Goal: Browse casually: Explore the website without a specific task or goal

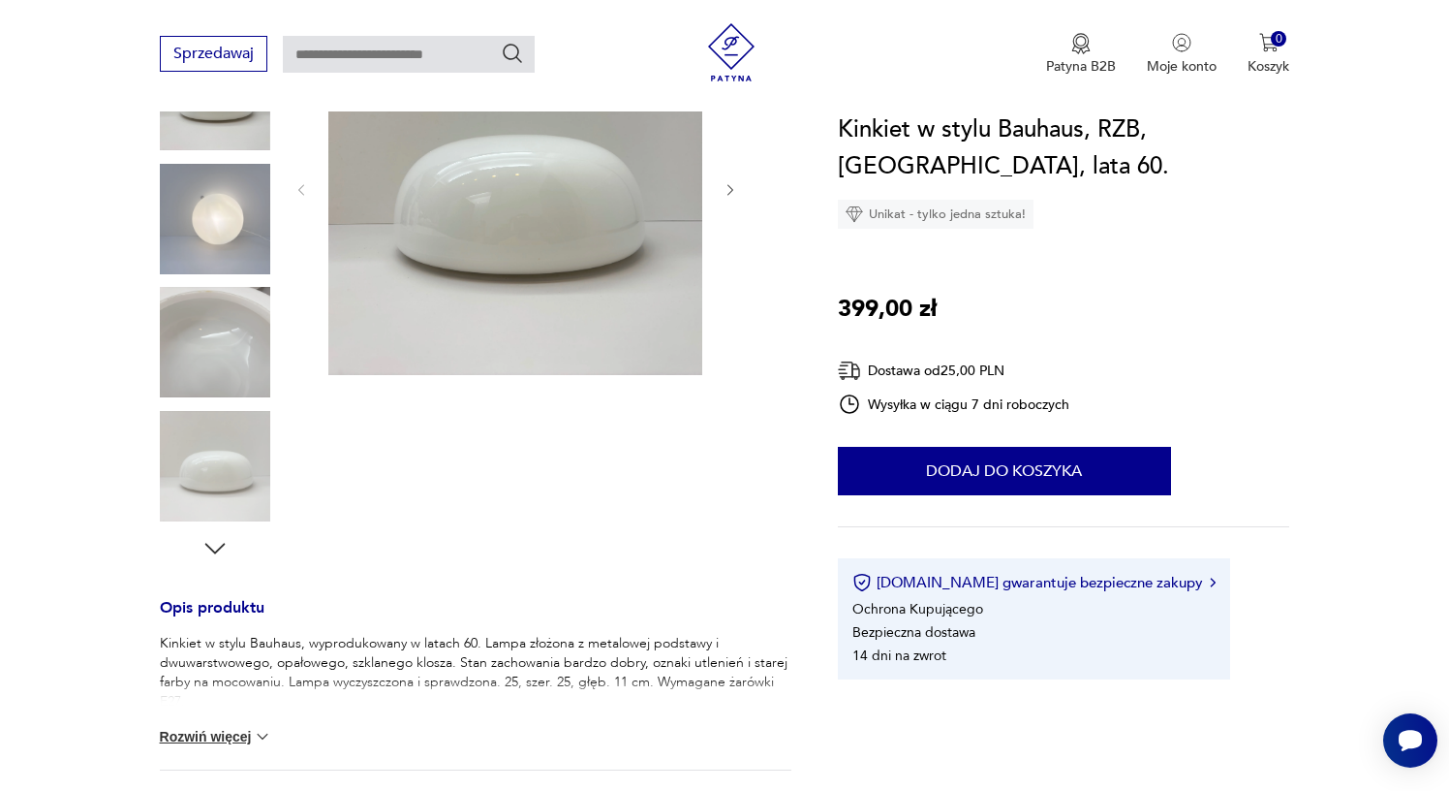
click at [732, 192] on icon "button" at bounding box center [731, 190] width 16 height 16
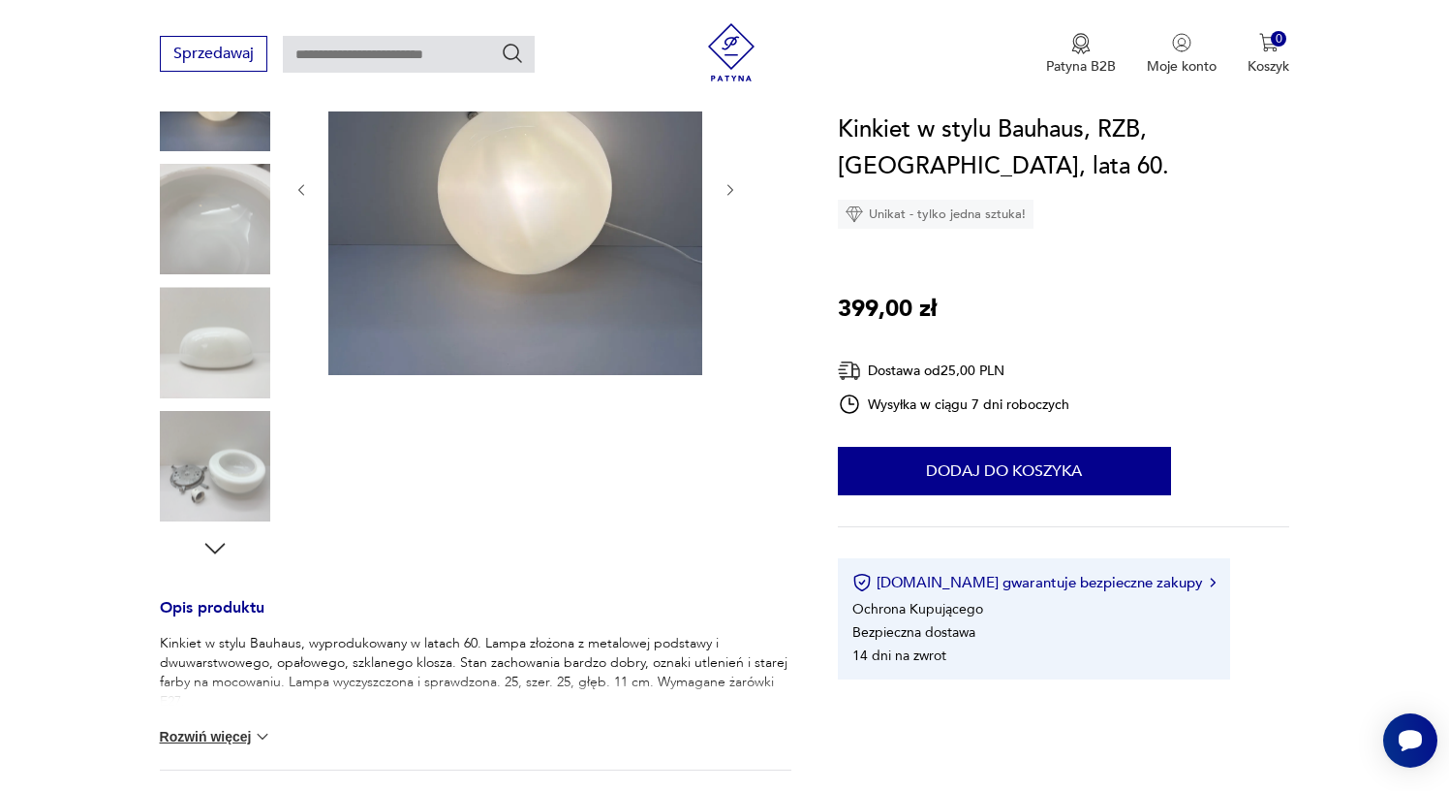
click at [732, 192] on icon "button" at bounding box center [731, 190] width 16 height 16
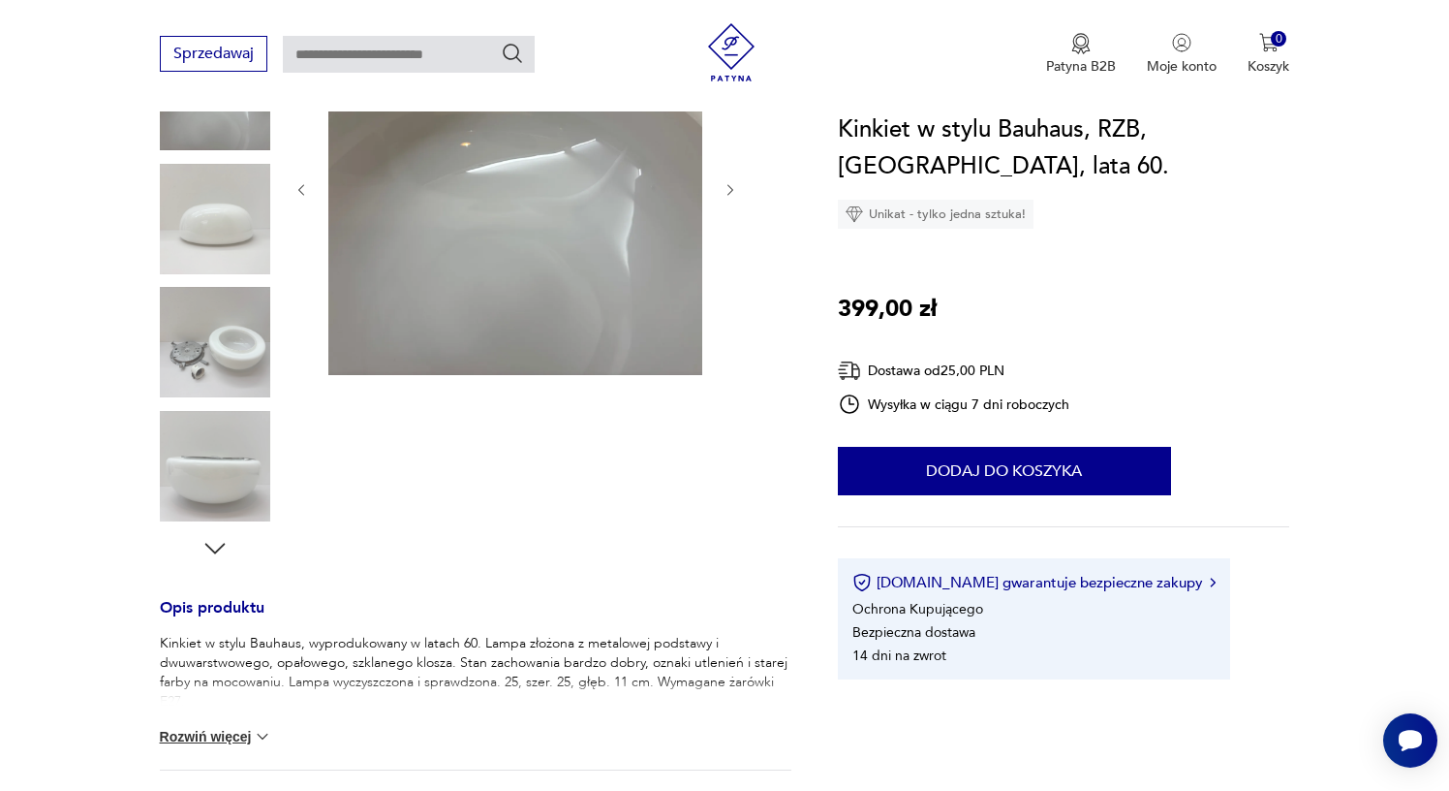
click at [732, 192] on icon "button" at bounding box center [731, 190] width 16 height 16
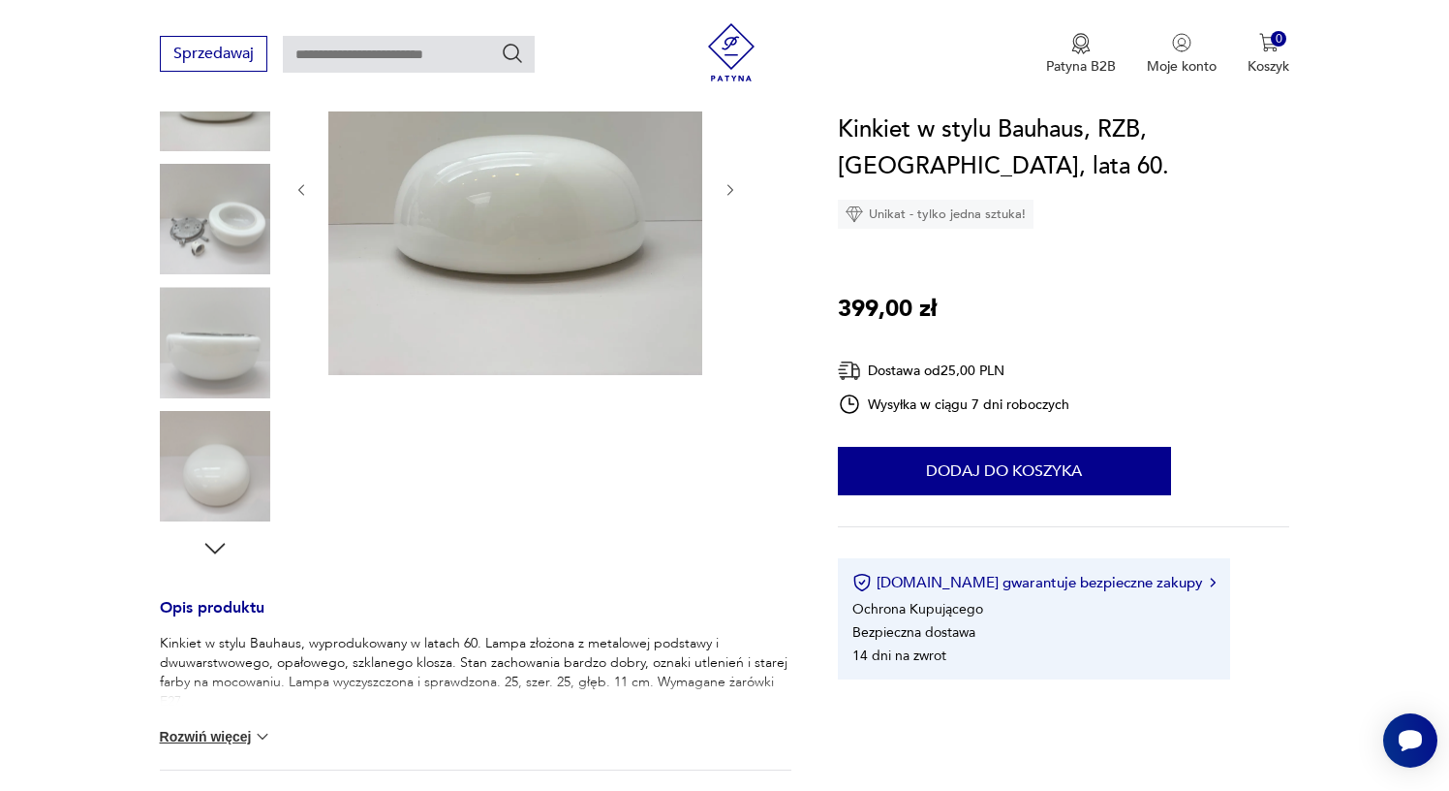
click at [732, 192] on icon "button" at bounding box center [731, 190] width 16 height 16
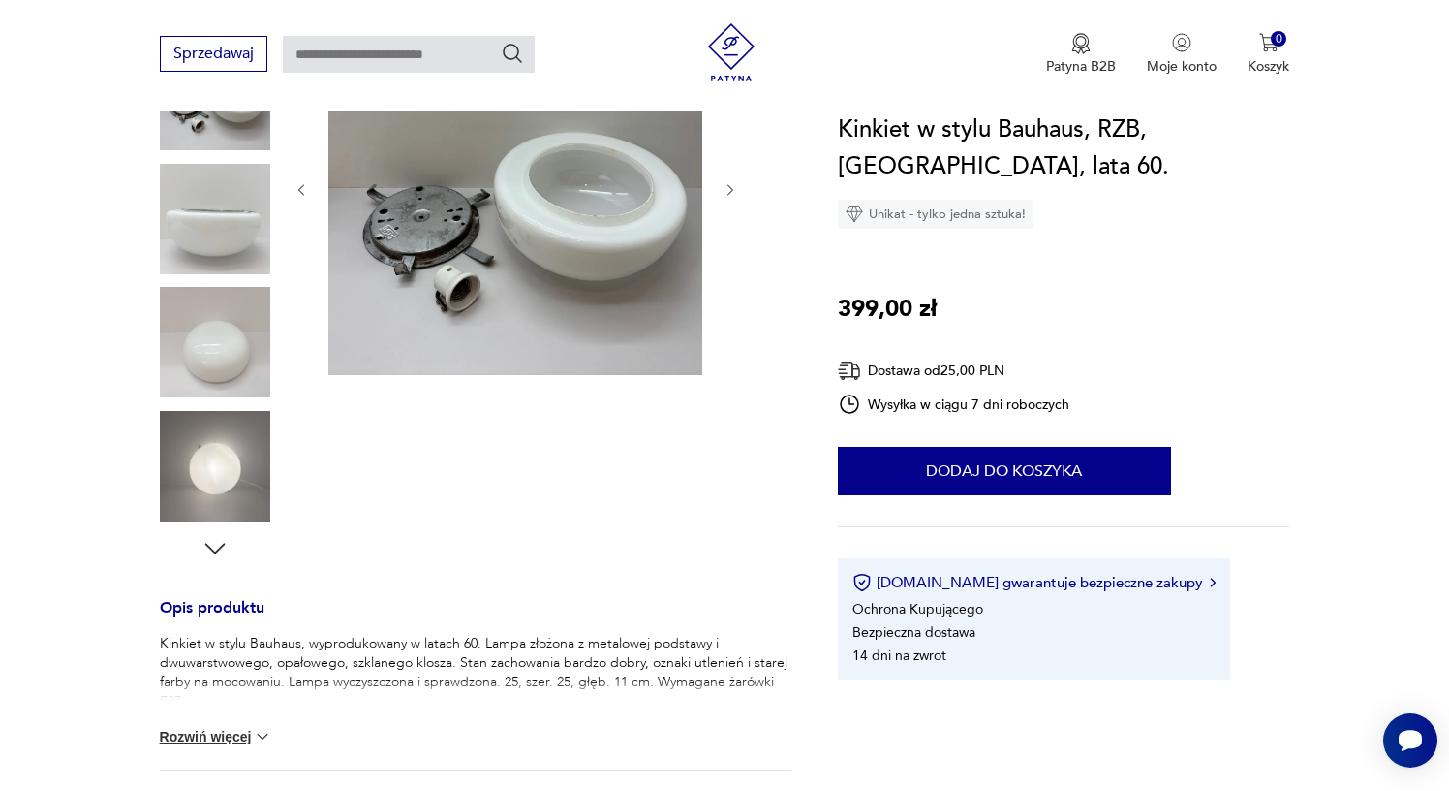
click at [732, 192] on icon "button" at bounding box center [731, 190] width 16 height 16
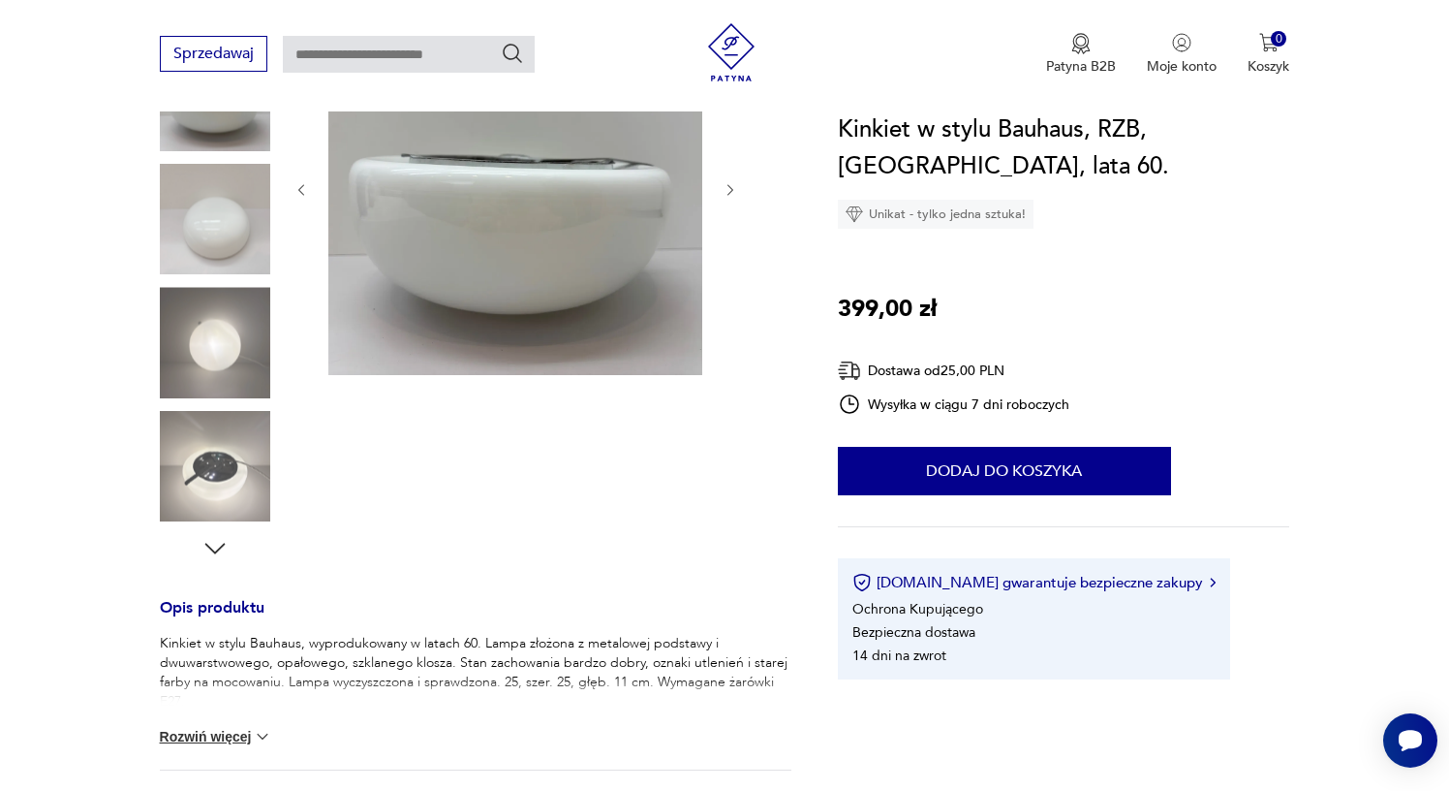
click at [732, 192] on icon "button" at bounding box center [731, 190] width 16 height 16
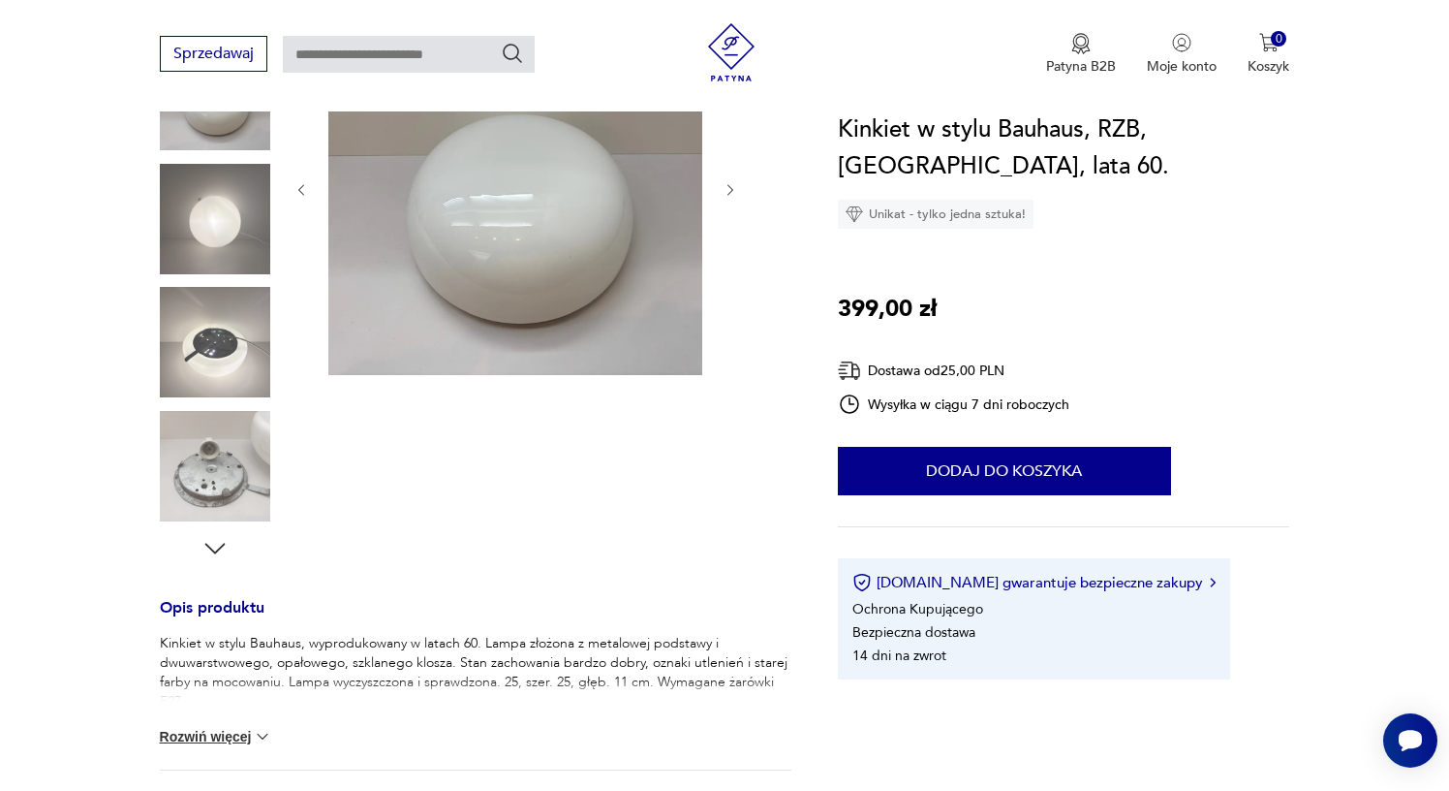
click at [732, 192] on icon "button" at bounding box center [731, 190] width 16 height 16
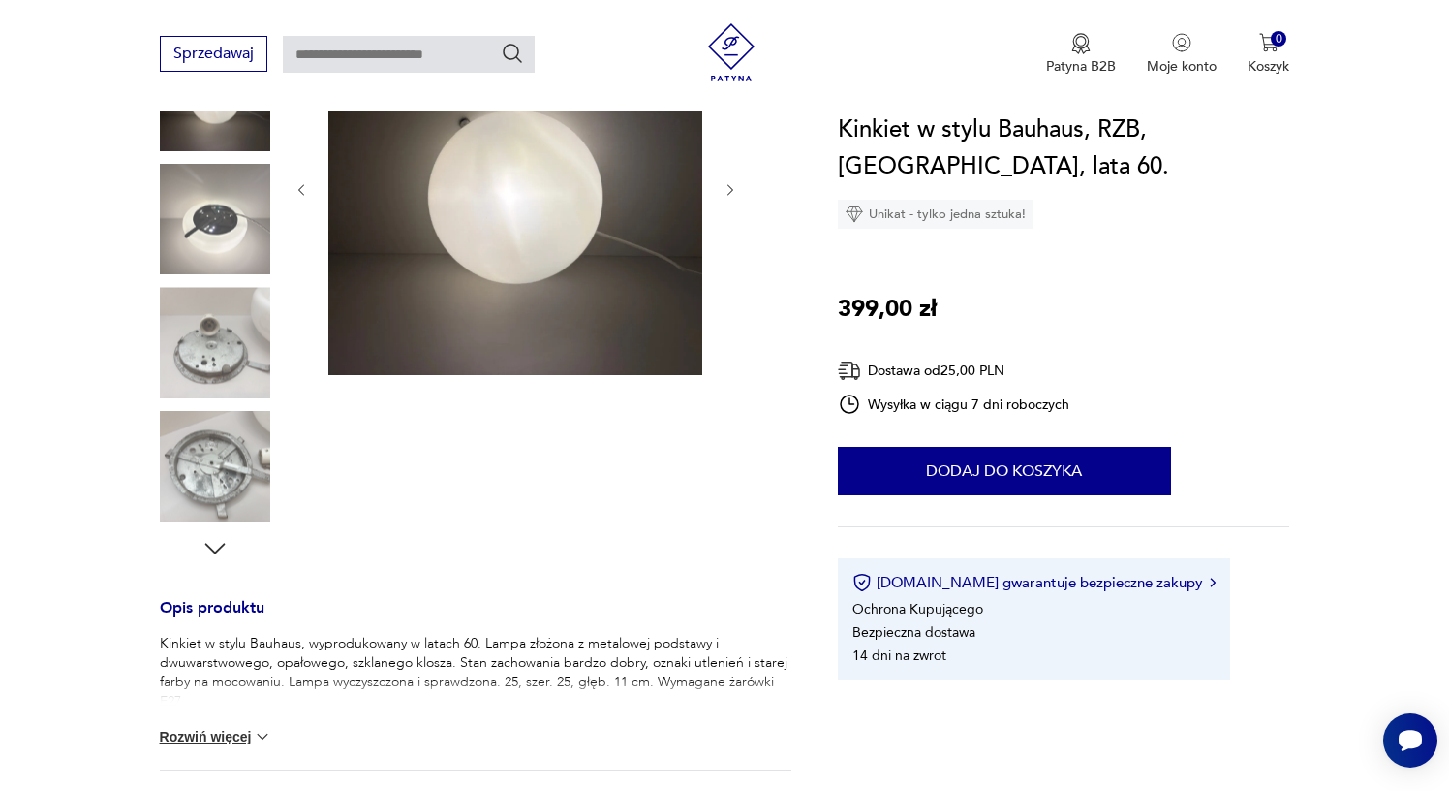
click at [732, 192] on icon "button" at bounding box center [731, 190] width 16 height 16
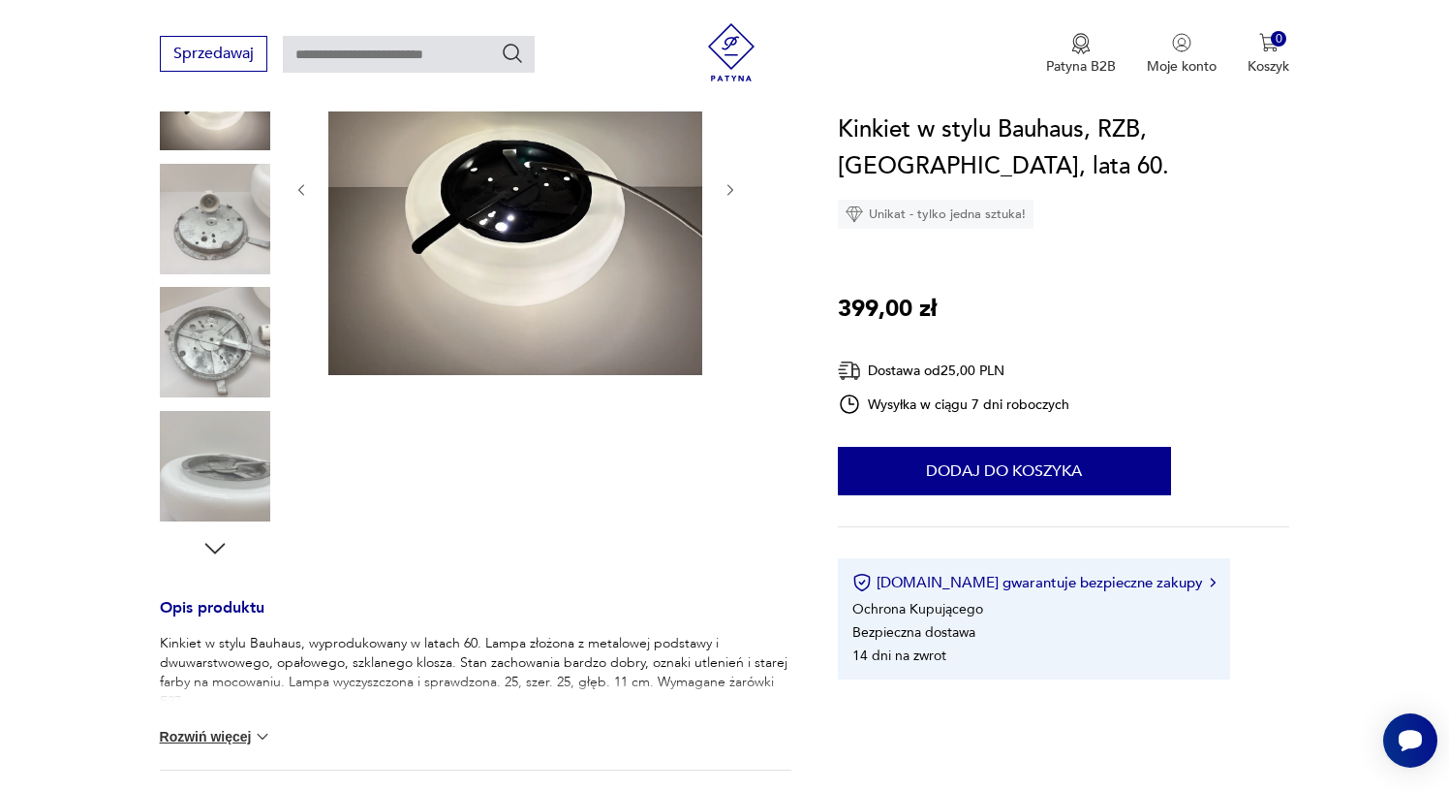
click at [732, 192] on icon "button" at bounding box center [731, 190] width 16 height 16
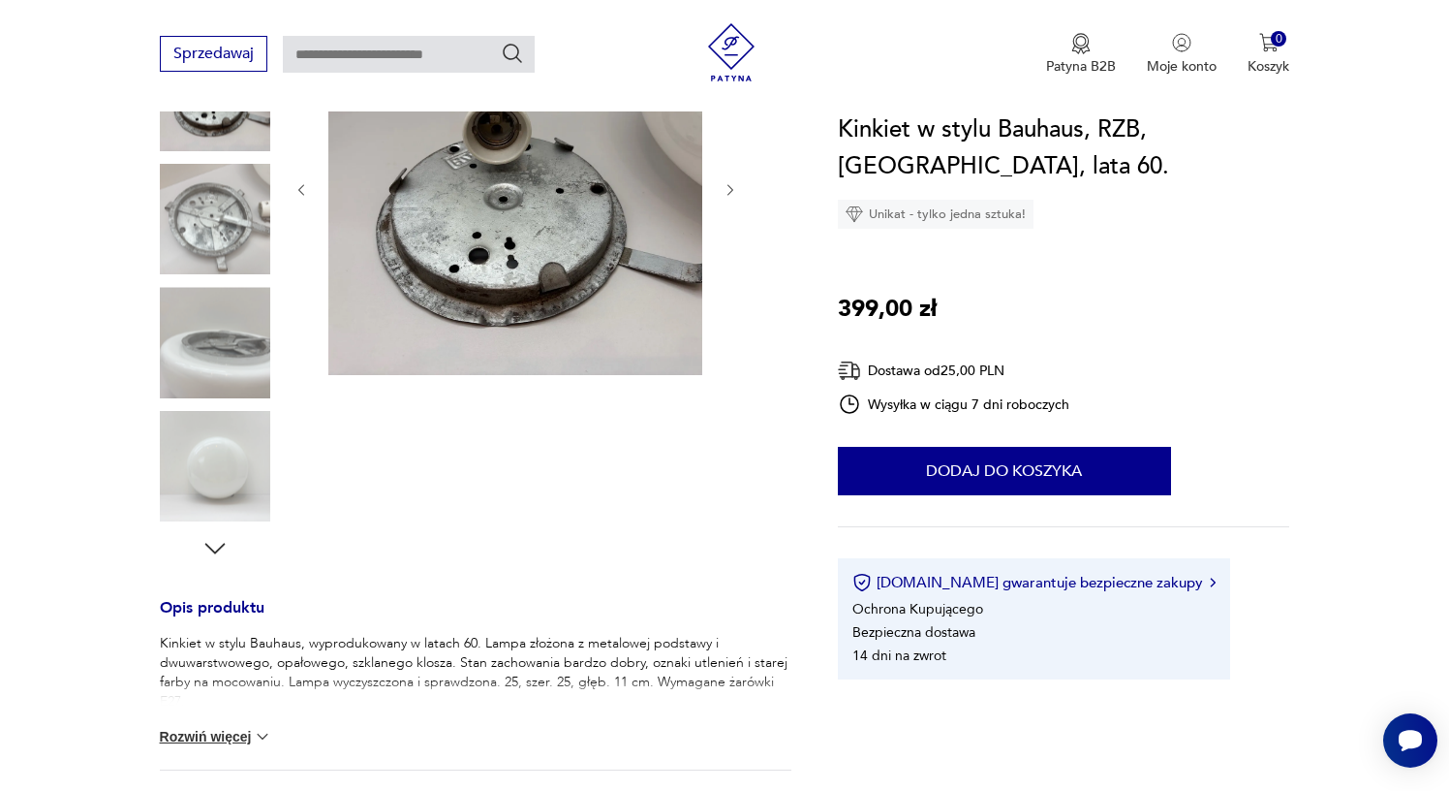
click at [732, 192] on icon "button" at bounding box center [731, 190] width 16 height 16
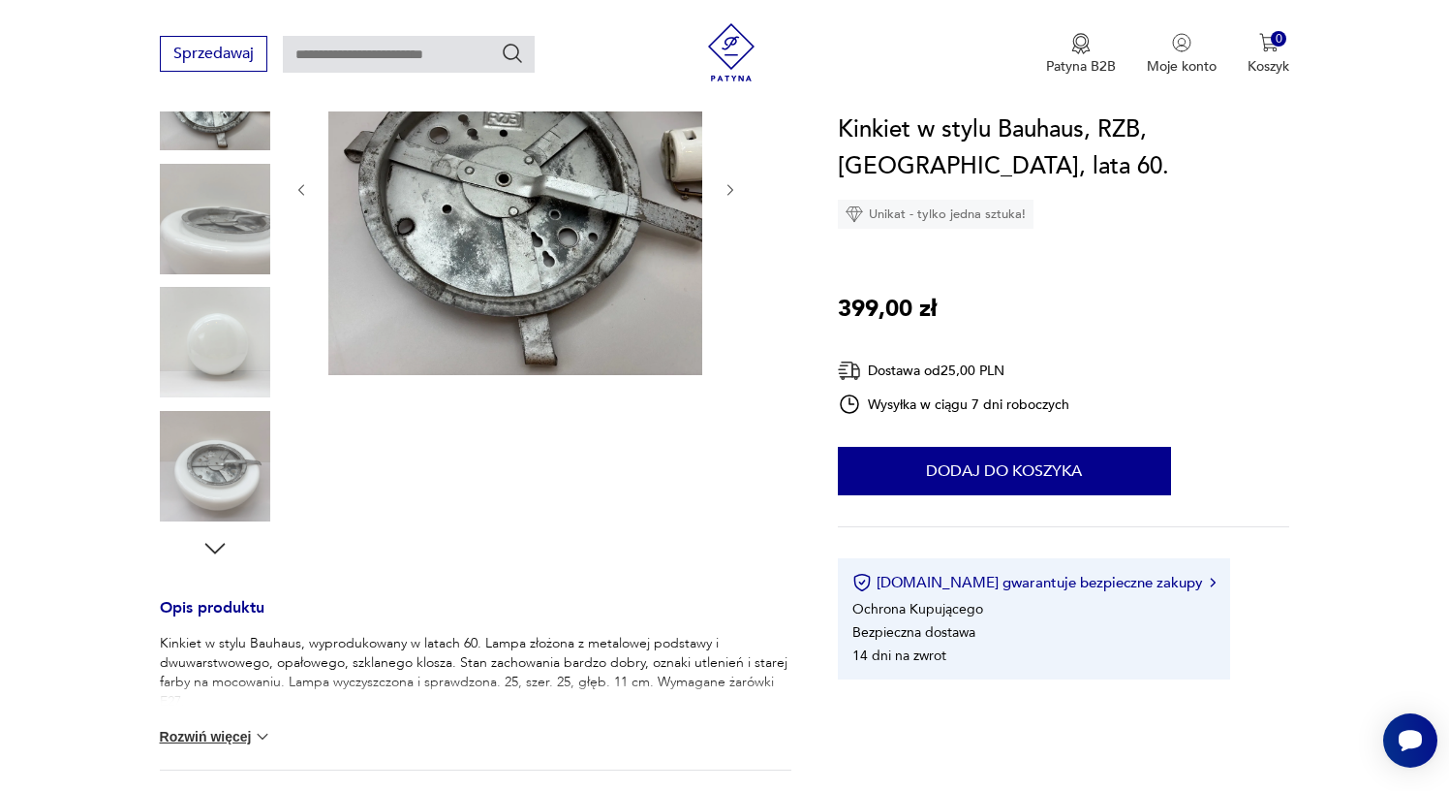
click at [732, 192] on icon "button" at bounding box center [731, 190] width 16 height 16
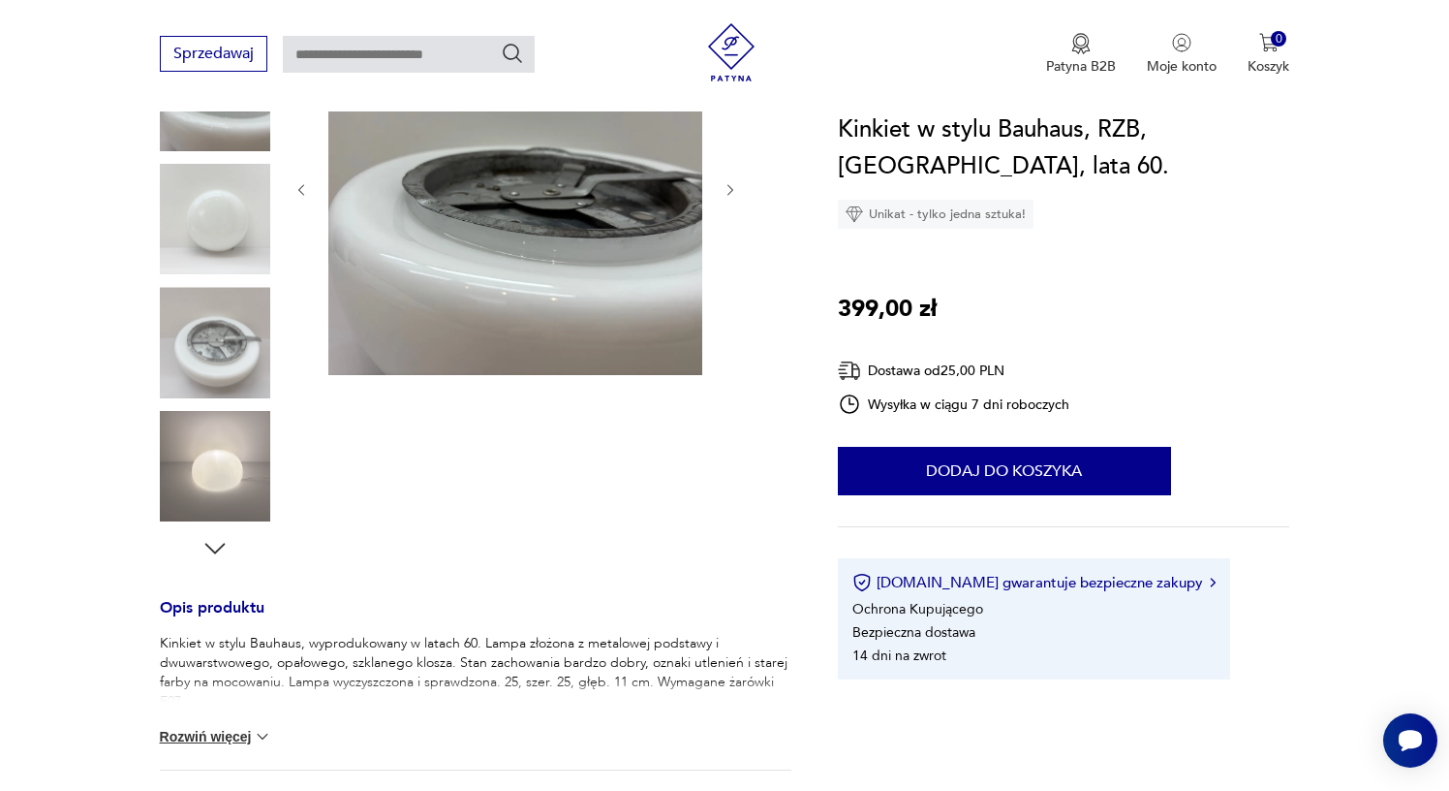
click at [732, 192] on icon "button" at bounding box center [731, 190] width 16 height 16
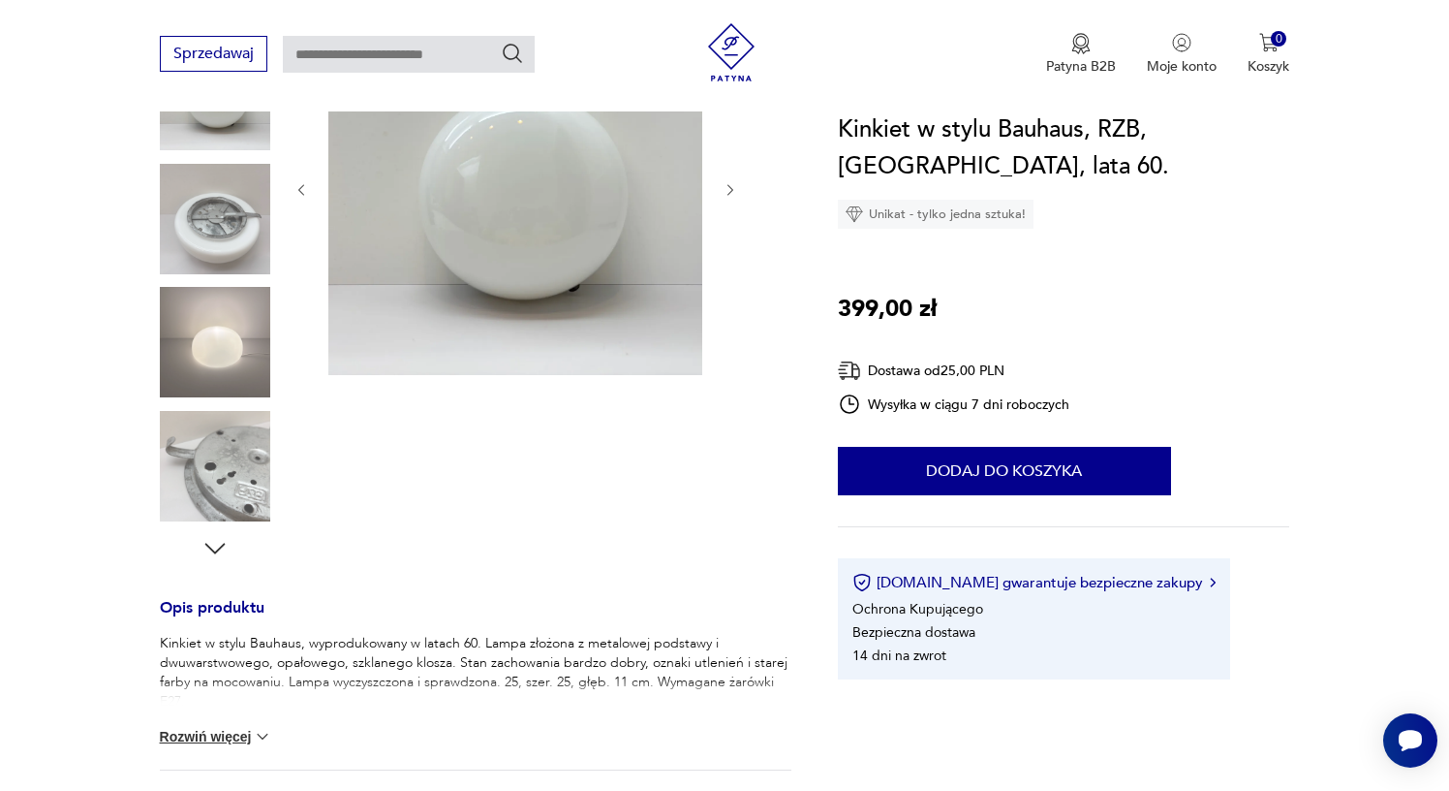
click at [732, 192] on icon "button" at bounding box center [731, 190] width 16 height 16
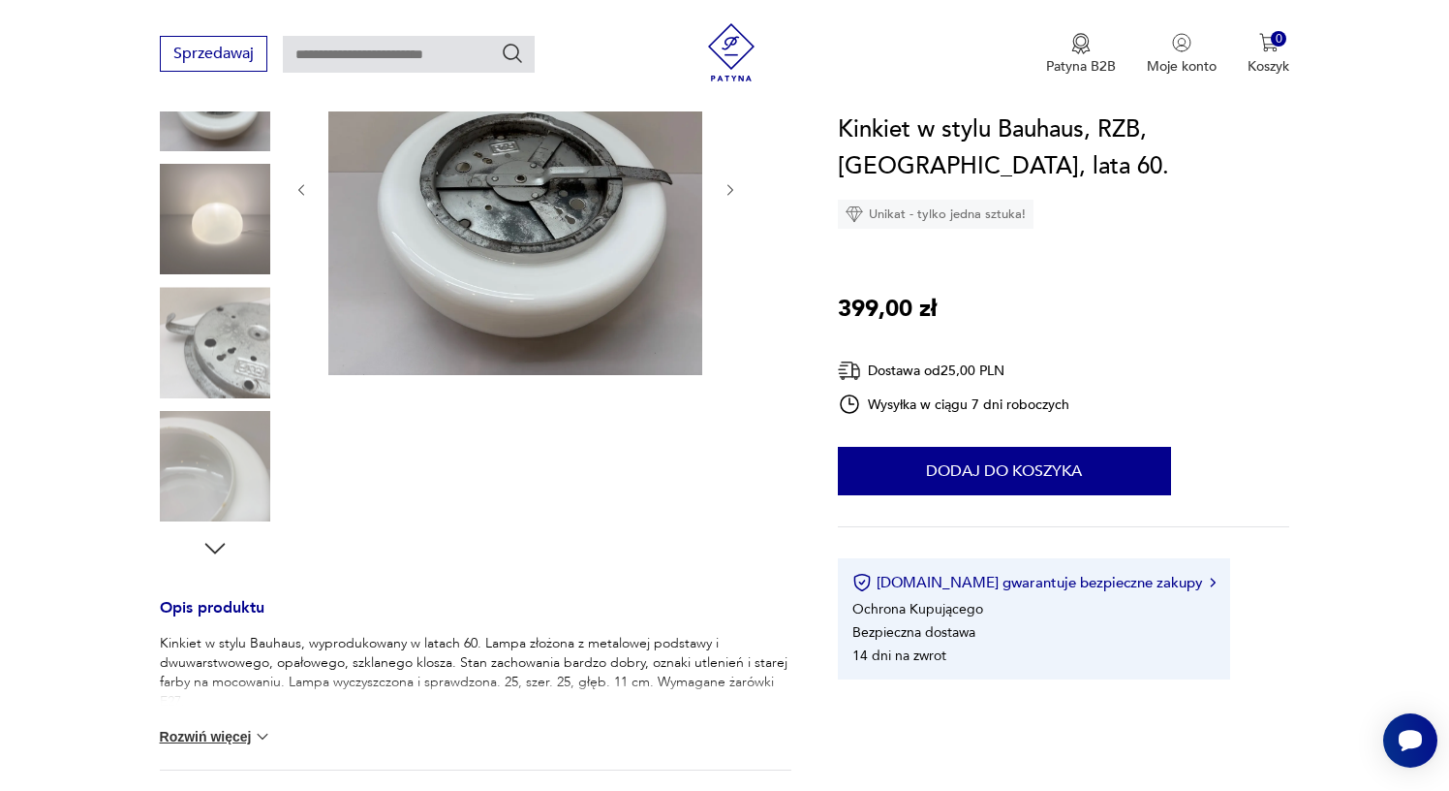
click at [732, 192] on icon "button" at bounding box center [731, 190] width 16 height 16
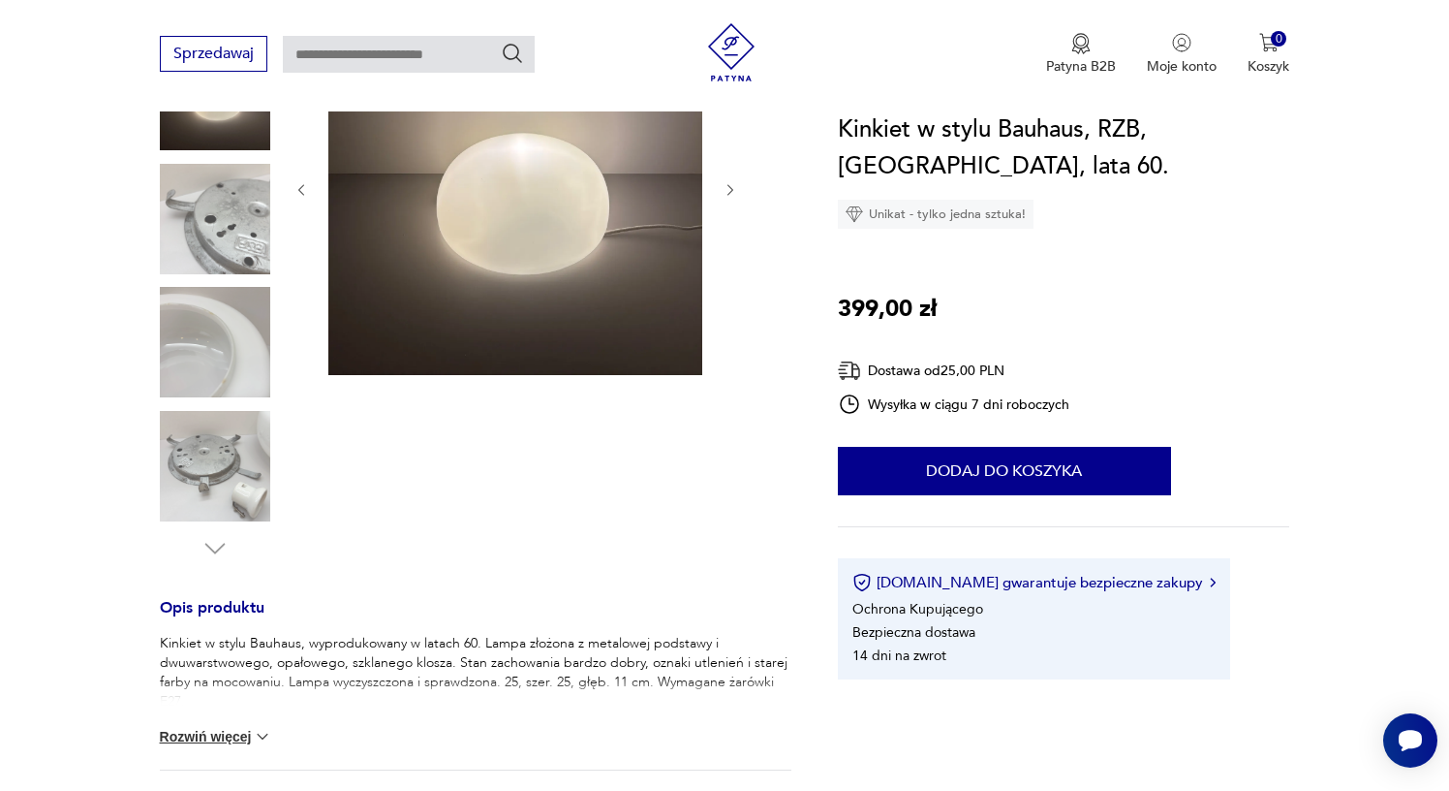
click at [732, 192] on icon "button" at bounding box center [731, 190] width 16 height 16
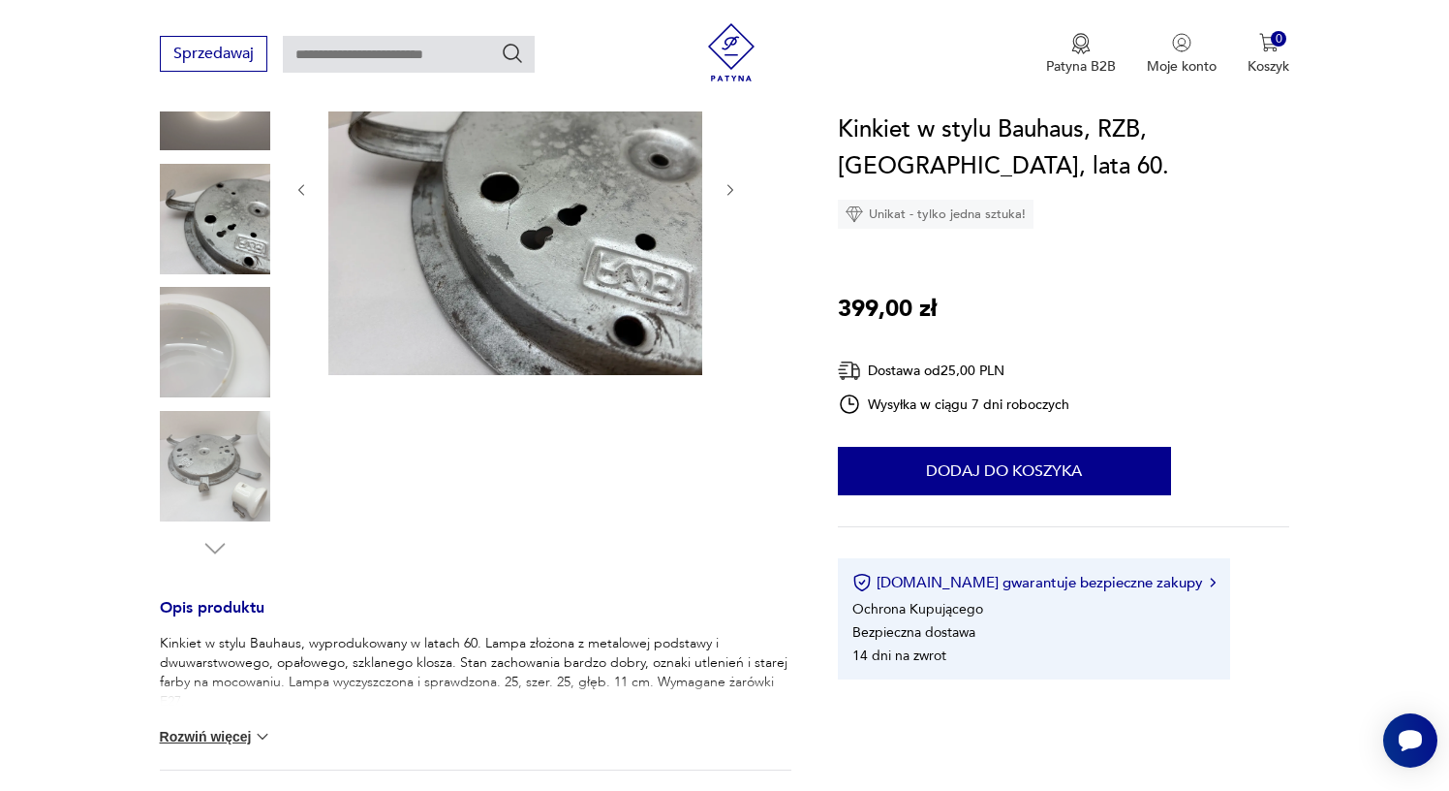
click at [732, 192] on icon "button" at bounding box center [731, 190] width 16 height 16
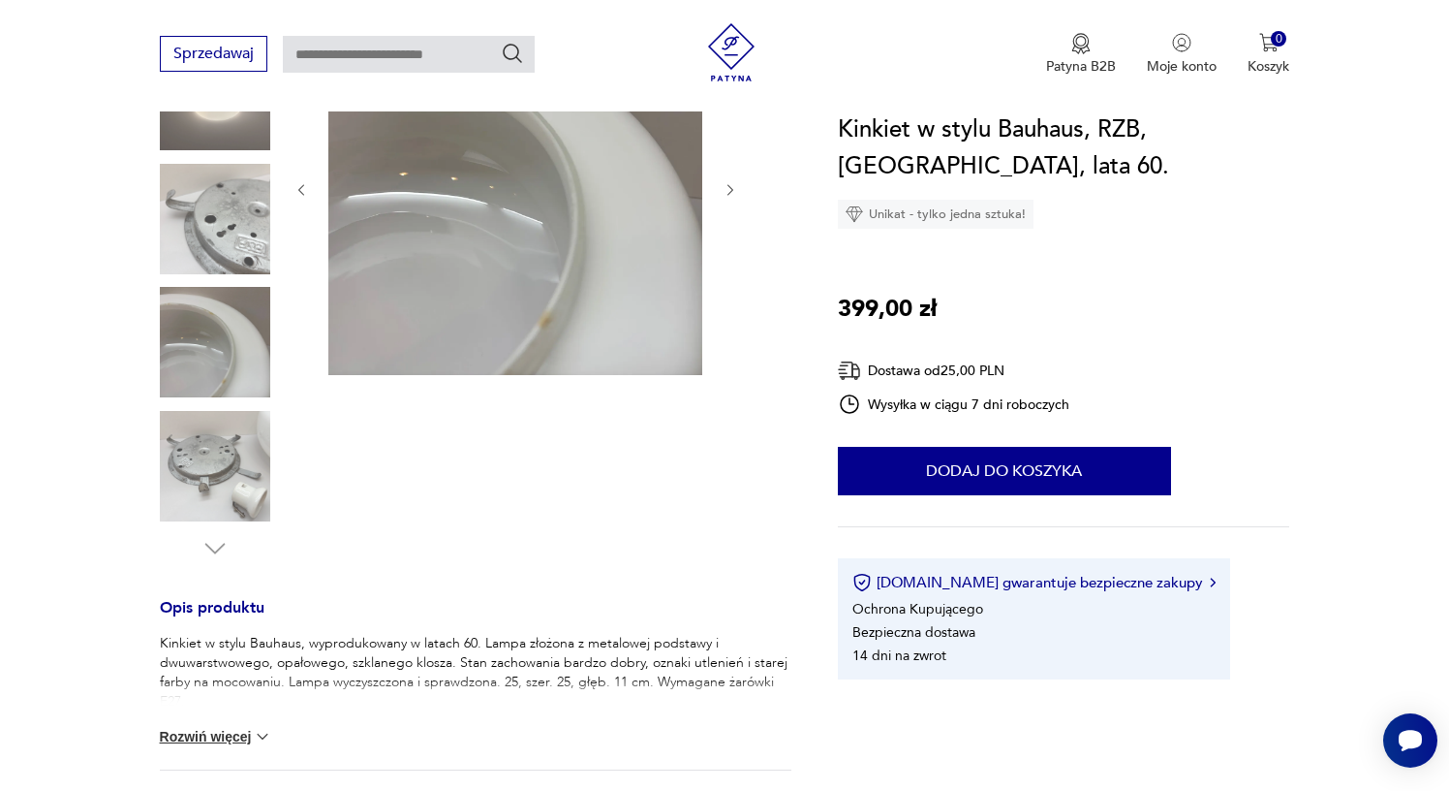
click at [732, 192] on icon "button" at bounding box center [731, 190] width 16 height 16
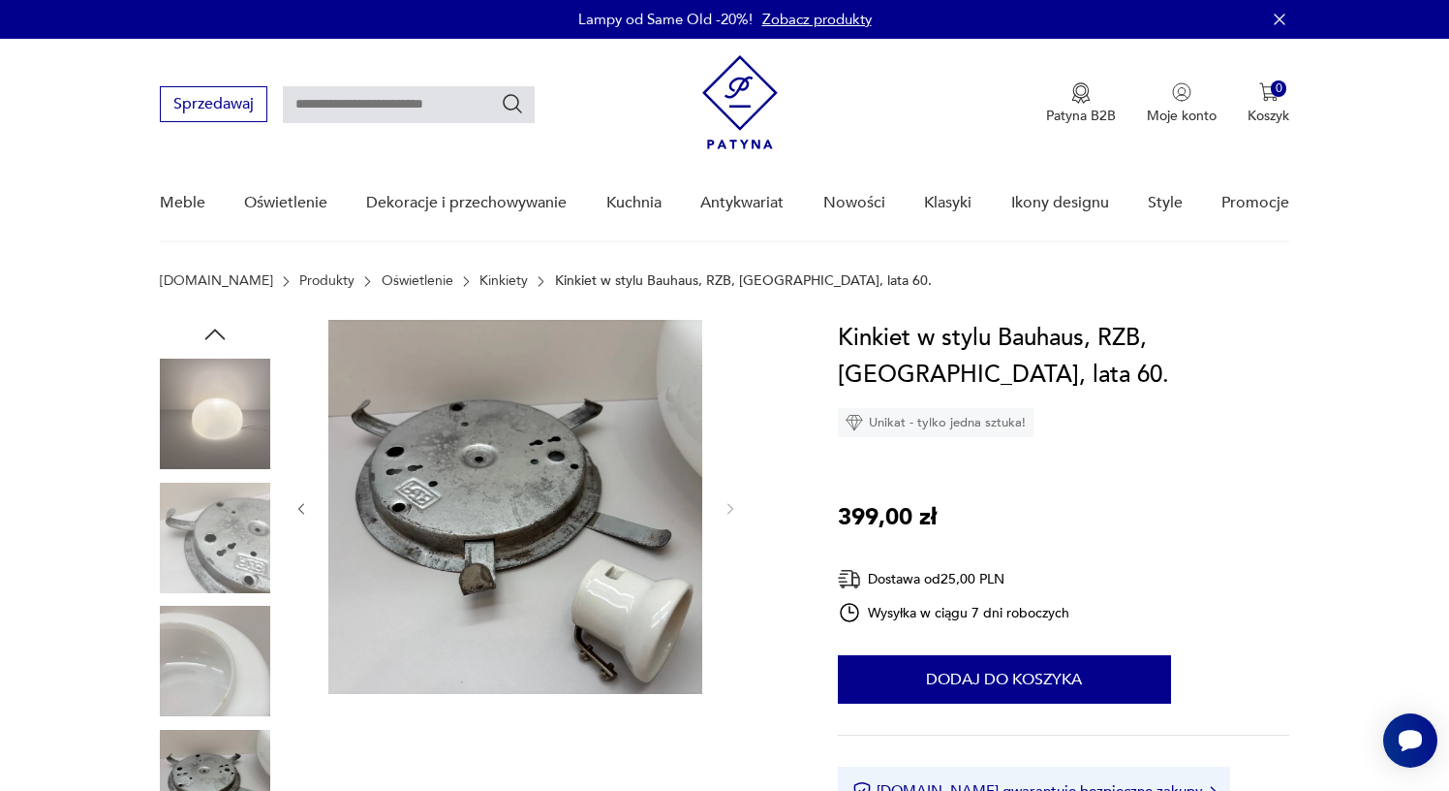
click at [218, 329] on icon "button" at bounding box center [215, 334] width 29 height 29
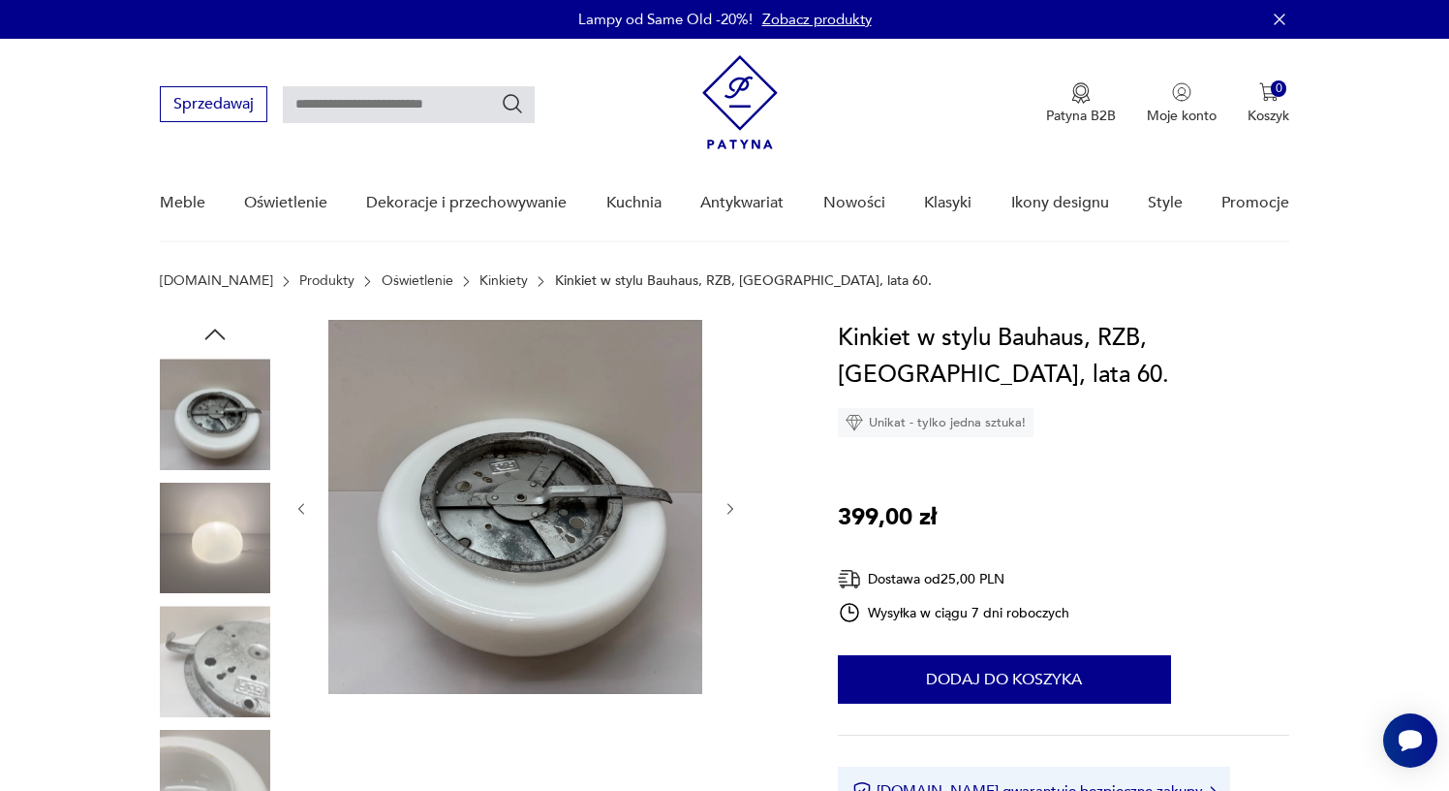
click at [218, 329] on icon "button" at bounding box center [215, 334] width 29 height 29
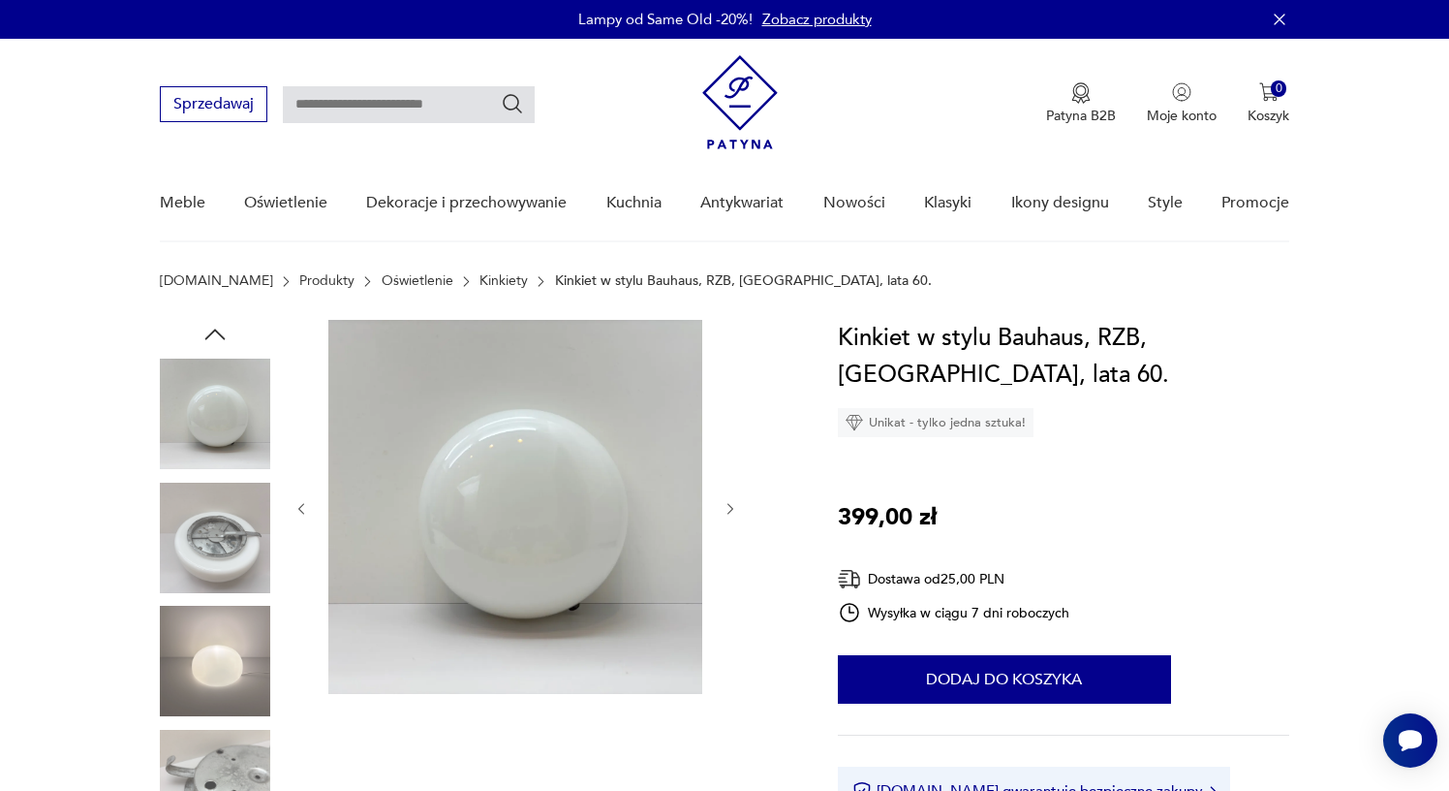
click at [218, 329] on icon "button" at bounding box center [215, 334] width 29 height 29
